Goal: Task Accomplishment & Management: Complete application form

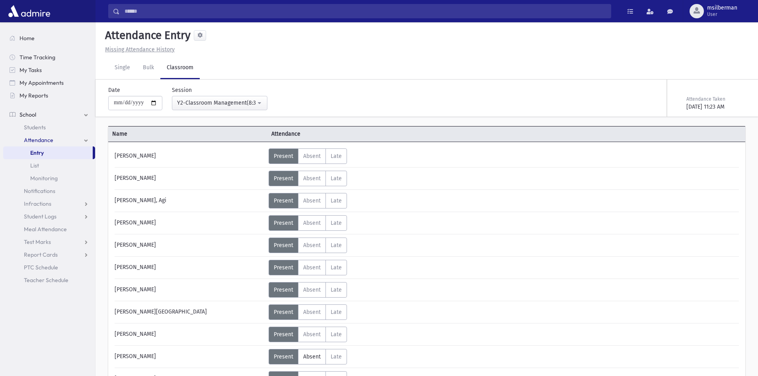
select select "****"
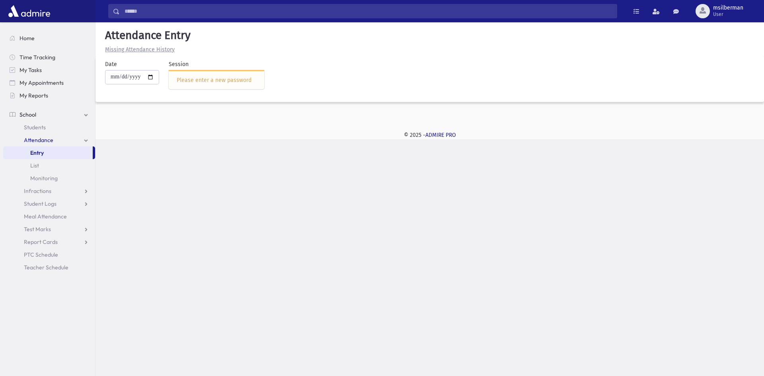
click at [208, 79] on div "Please enter a new password" at bounding box center [217, 80] width 80 height 8
click at [189, 77] on div "Please enter a new password" at bounding box center [217, 80] width 80 height 8
click at [188, 77] on div "Please enter a new password" at bounding box center [217, 80] width 80 height 8
click at [186, 76] on div "Please enter a new password" at bounding box center [217, 80] width 80 height 8
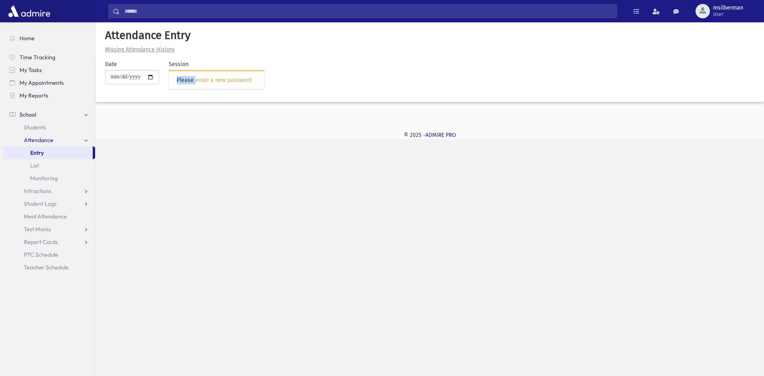
click at [193, 73] on div "Please enter a new password" at bounding box center [216, 79] width 95 height 19
click at [209, 85] on div "Please enter a new password" at bounding box center [216, 79] width 95 height 19
click at [210, 86] on div "Please enter a new password" at bounding box center [216, 79] width 95 height 19
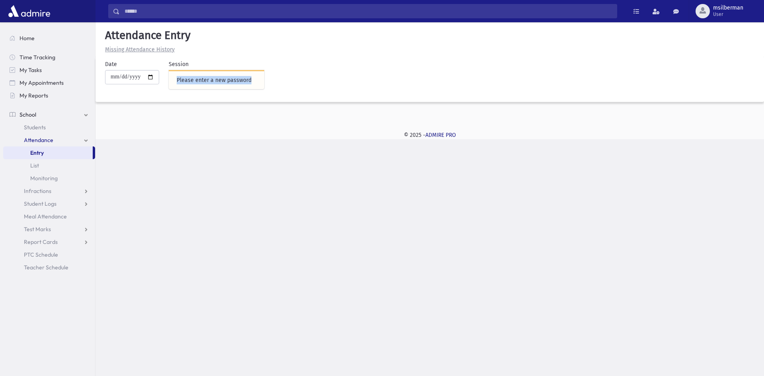
click at [240, 96] on div "**********" at bounding box center [425, 81] width 668 height 42
click at [242, 84] on div "Please enter a new password" at bounding box center [217, 80] width 80 height 8
click at [230, 70] on div "Please enter a new password" at bounding box center [216, 79] width 95 height 19
drag, startPoint x: 229, startPoint y: 70, endPoint x: 219, endPoint y: 92, distance: 24.0
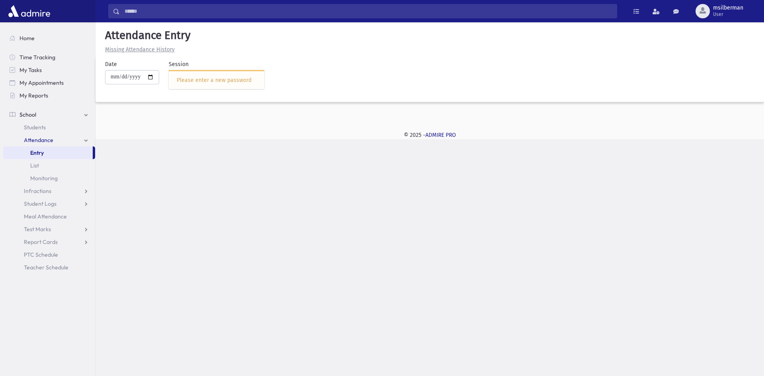
click at [227, 76] on div "Please enter a new password" at bounding box center [216, 79] width 95 height 19
click at [217, 84] on div "Please enter a new password" at bounding box center [217, 80] width 80 height 8
click at [190, 84] on div "Please enter a new password" at bounding box center [217, 80] width 80 height 8
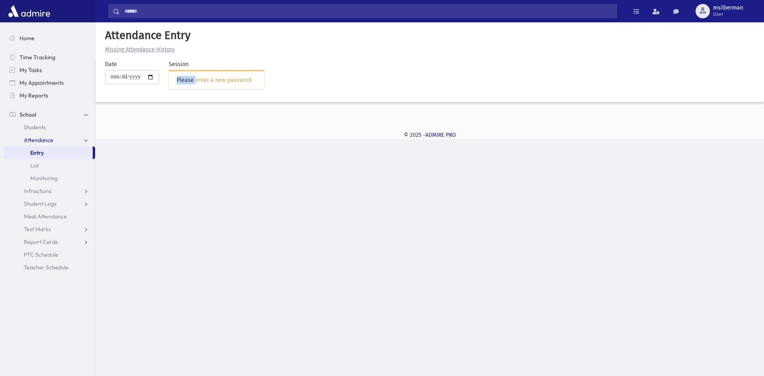
click at [27, 138] on span "Attendance" at bounding box center [38, 139] width 29 height 7
click at [46, 142] on span "Attendance" at bounding box center [38, 139] width 29 height 7
click at [64, 154] on link "Entry" at bounding box center [48, 152] width 90 height 13
click at [190, 82] on div "Please enter a new password" at bounding box center [217, 80] width 80 height 8
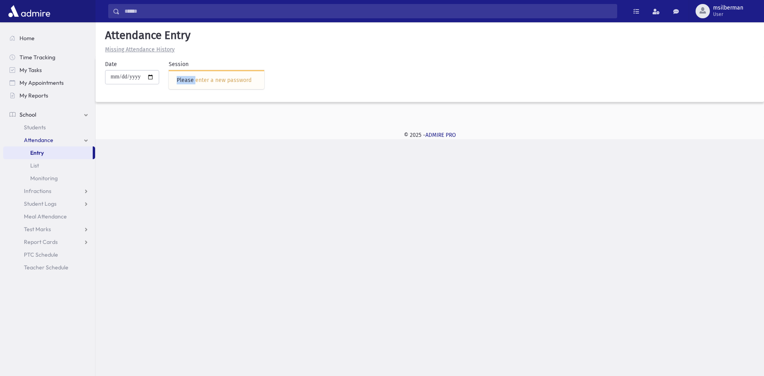
click at [190, 82] on div "Please enter a new password" at bounding box center [217, 80] width 80 height 8
click at [194, 77] on div "Please enter a new password" at bounding box center [217, 80] width 80 height 8
click at [230, 73] on div "Please enter a new password" at bounding box center [216, 79] width 95 height 19
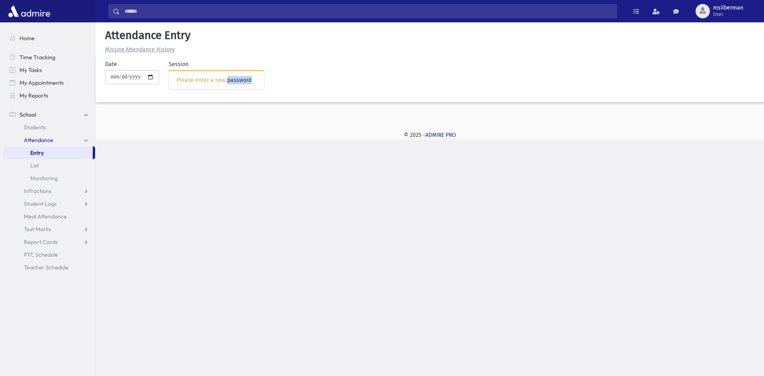
click at [230, 73] on div "Please enter a new password" at bounding box center [216, 79] width 95 height 19
click at [234, 81] on div "Please enter a new password" at bounding box center [217, 80] width 80 height 8
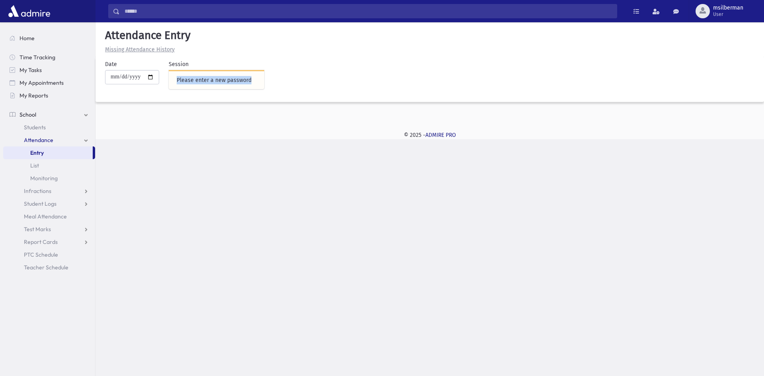
click at [263, 79] on div "Please enter a new password" at bounding box center [216, 79] width 95 height 19
click at [256, 79] on div "Please enter a new password" at bounding box center [217, 80] width 80 height 8
click at [216, 78] on div "Please enter a new password" at bounding box center [217, 80] width 80 height 8
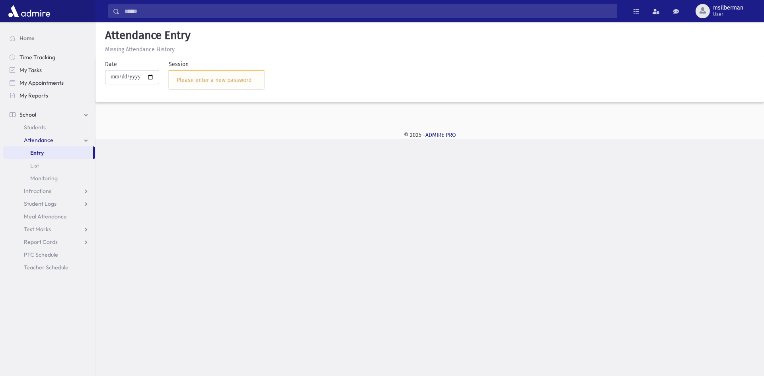
click at [224, 125] on div "**********" at bounding box center [429, 80] width 668 height 117
click at [205, 78] on div "Please enter a new password" at bounding box center [217, 80] width 80 height 8
click at [193, 79] on div "Please enter a new password" at bounding box center [217, 80] width 80 height 8
drag, startPoint x: 185, startPoint y: 80, endPoint x: 215, endPoint y: 83, distance: 30.4
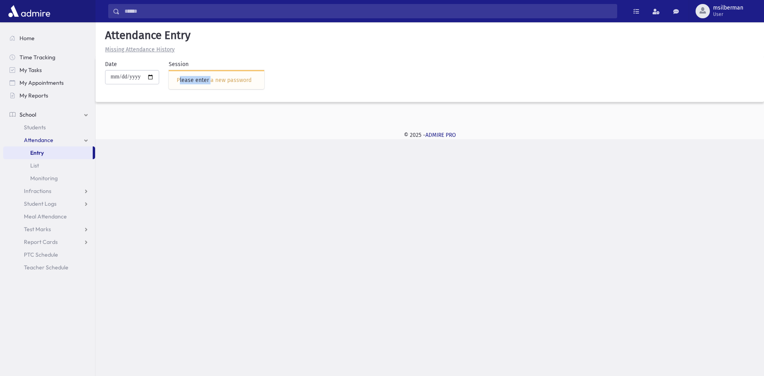
click at [215, 83] on div "Please enter a new password" at bounding box center [217, 80] width 80 height 8
click at [193, 137] on div "© 2025 - ADMIRE PRO" at bounding box center [429, 135] width 643 height 8
click at [188, 79] on div "Please enter a new password" at bounding box center [217, 80] width 80 height 8
click at [234, 79] on div "Please enter a new password" at bounding box center [217, 80] width 80 height 8
click at [241, 88] on div "Please enter a new password" at bounding box center [216, 79] width 95 height 19
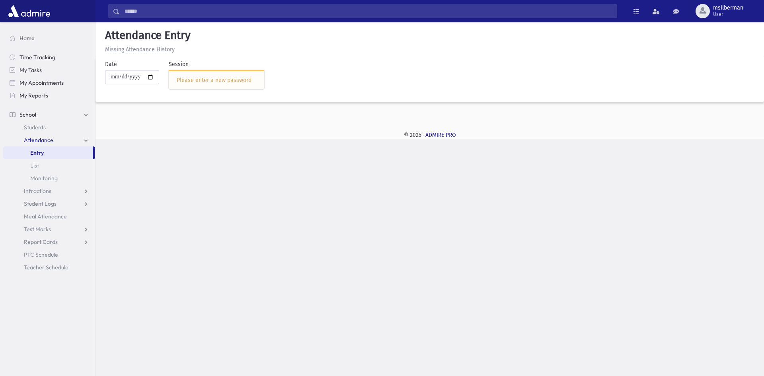
click at [232, 84] on div "Please enter a new password" at bounding box center [217, 80] width 80 height 8
click at [286, 239] on div "Search Results Students" at bounding box center [382, 188] width 764 height 376
click at [199, 80] on div "Please enter a new password" at bounding box center [217, 80] width 80 height 8
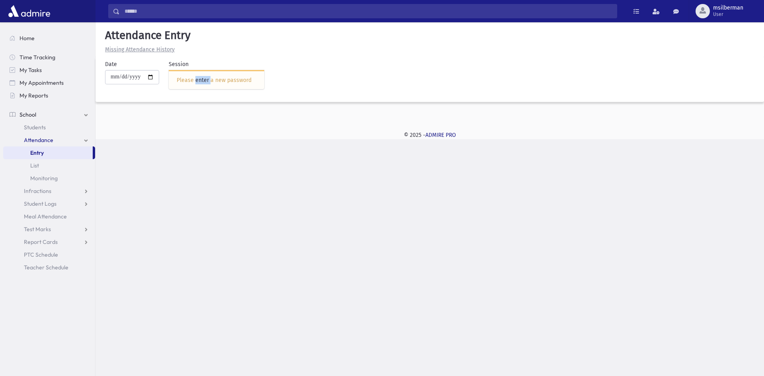
click at [199, 80] on div "Please enter a new password" at bounding box center [217, 80] width 80 height 8
click at [204, 145] on div "Search Results Students" at bounding box center [382, 188] width 764 height 376
click at [220, 76] on div "Please enter a new password" at bounding box center [217, 80] width 80 height 8
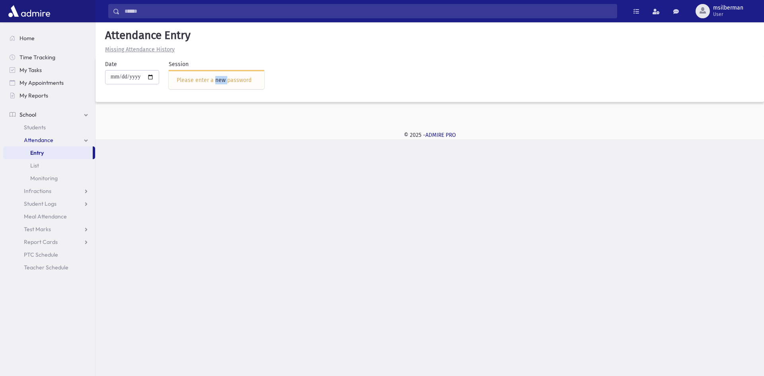
click at [220, 76] on div "Please enter a new password" at bounding box center [217, 80] width 80 height 8
click at [222, 84] on div "Please enter a new password" at bounding box center [217, 80] width 80 height 8
